Goal: Check status: Check status

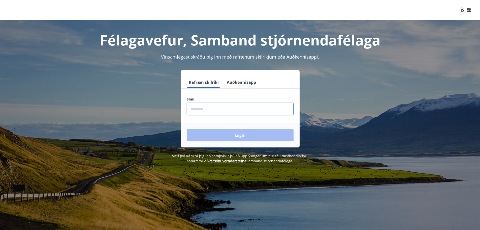
click at [237, 104] on input "phone" at bounding box center [240, 109] width 107 height 12
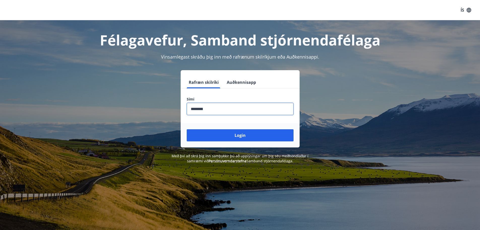
type input "********"
click at [187, 129] on button "Login" at bounding box center [240, 135] width 107 height 12
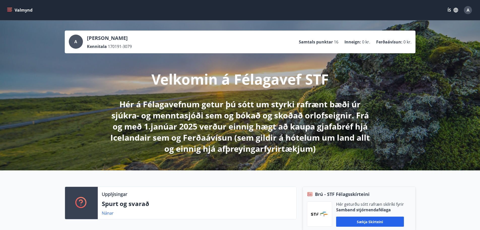
click at [15, 8] on button "Valmynd" at bounding box center [20, 10] width 28 height 9
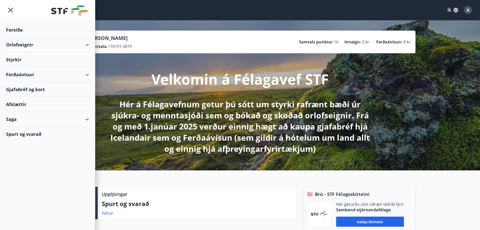
click at [77, 47] on div "Orlofseignir" at bounding box center [47, 44] width 83 height 15
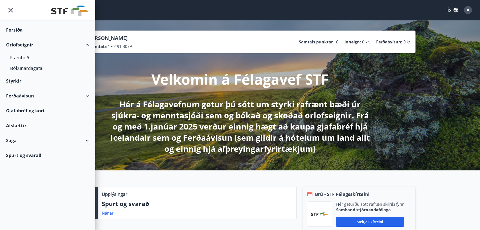
click at [77, 47] on div "Orlofseignir" at bounding box center [47, 44] width 83 height 15
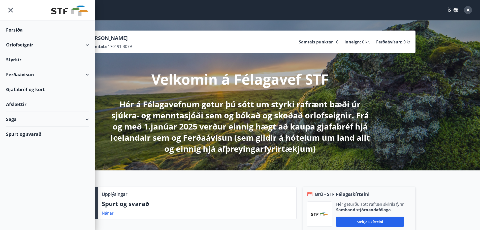
click at [74, 77] on div "Ferðaávísun" at bounding box center [47, 74] width 83 height 15
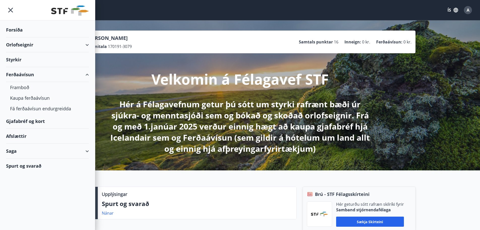
click at [74, 75] on div "Ferðaávísun" at bounding box center [47, 74] width 83 height 15
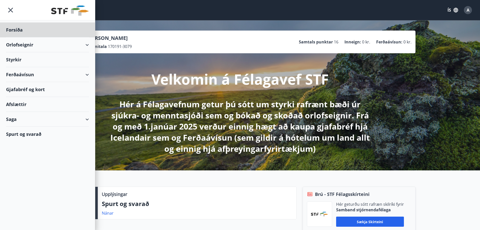
click at [62, 55] on div "Styrkir" at bounding box center [47, 59] width 83 height 15
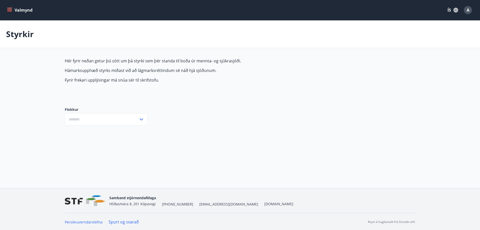
type input "***"
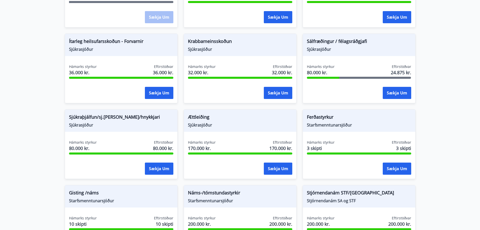
scroll to position [336, 0]
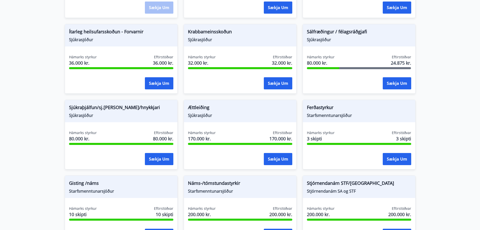
click at [341, 115] on span "Starfsmenntunarsjóður" at bounding box center [359, 115] width 104 height 6
click at [331, 122] on div "Ferðastyrkur Starfsmenntunarsjóður Hámarks styrkur 3 skipti Eftirstöðvar 3 skip…" at bounding box center [359, 135] width 113 height 70
drag, startPoint x: 315, startPoint y: 107, endPoint x: 321, endPoint y: 128, distance: 21.9
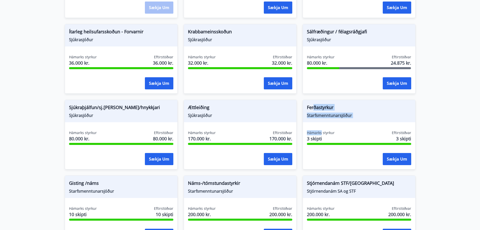
click at [321, 128] on div "Ferðastyrkur Starfsmenntunarsjóður Hámarks styrkur 3 skipti Eftirstöðvar 3 skip…" at bounding box center [359, 135] width 113 height 70
drag, startPoint x: 73, startPoint y: 184, endPoint x: 84, endPoint y: 197, distance: 17.2
click at [84, 197] on div "Gisting /náms Starfsmenntunarsjóður" at bounding box center [121, 186] width 112 height 22
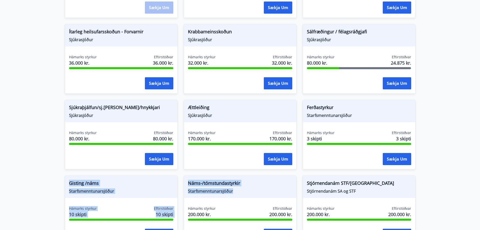
drag, startPoint x: 62, startPoint y: 182, endPoint x: 257, endPoint y: 198, distance: 196.0
click at [257, 198] on div "Augnaðgerð Sjúkrasjóður Hámarks styrkur 200.000 kr. Eftirstöðvar 200.000 kr. Sæ…" at bounding box center [237, 18] width 357 height 454
click at [251, 195] on div "Náms-/tómstundastyrkir Starfsmenntunarsjóður" at bounding box center [240, 186] width 112 height 22
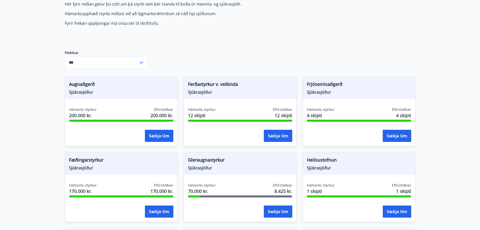
scroll to position [0, 0]
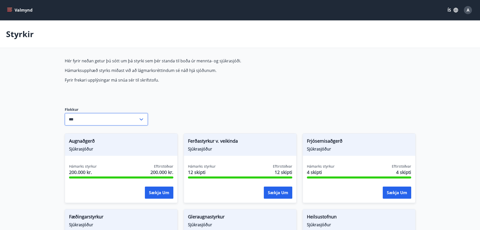
click at [78, 119] on input "***" at bounding box center [102, 119] width 74 height 12
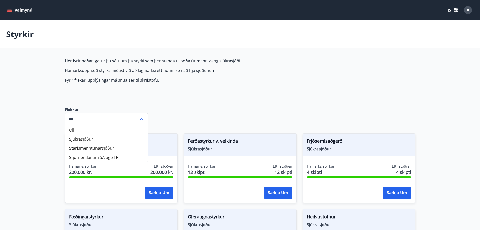
drag, startPoint x: 76, startPoint y: 96, endPoint x: 73, endPoint y: 91, distance: 5.6
click at [74, 93] on div "Hér fyrir neðan getur þú sótt um þá styrki sem þér standa til boða úr mennta- o…" at bounding box center [184, 78] width 238 height 41
click at [11, 10] on icon "menu" at bounding box center [9, 10] width 5 height 5
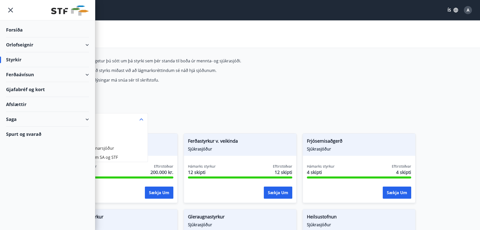
click at [39, 118] on div "Saga" at bounding box center [47, 119] width 83 height 15
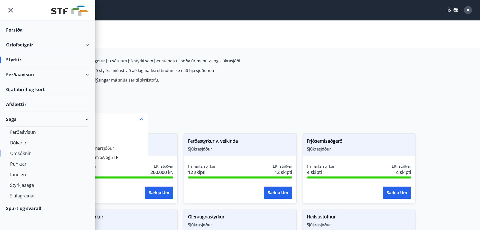
click at [24, 154] on div "Umsóknir" at bounding box center [47, 153] width 75 height 11
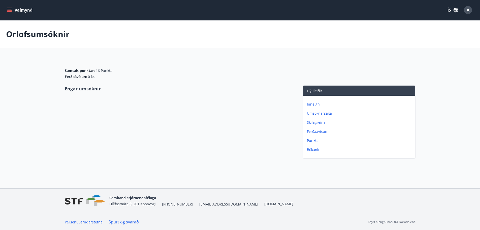
click at [320, 113] on p "Umsóknarsaga" at bounding box center [360, 113] width 106 height 5
